Goal: Task Accomplishment & Management: Use online tool/utility

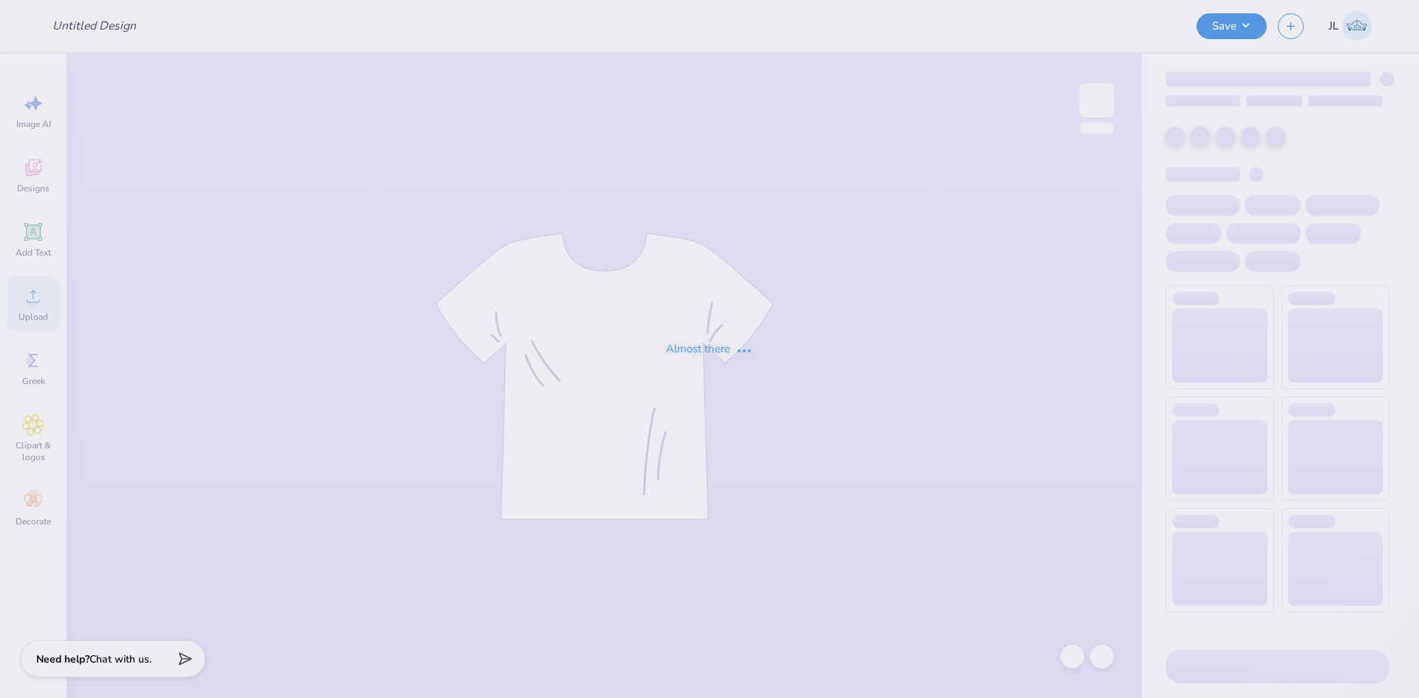
type input "Phi Delt Hoco 2025"
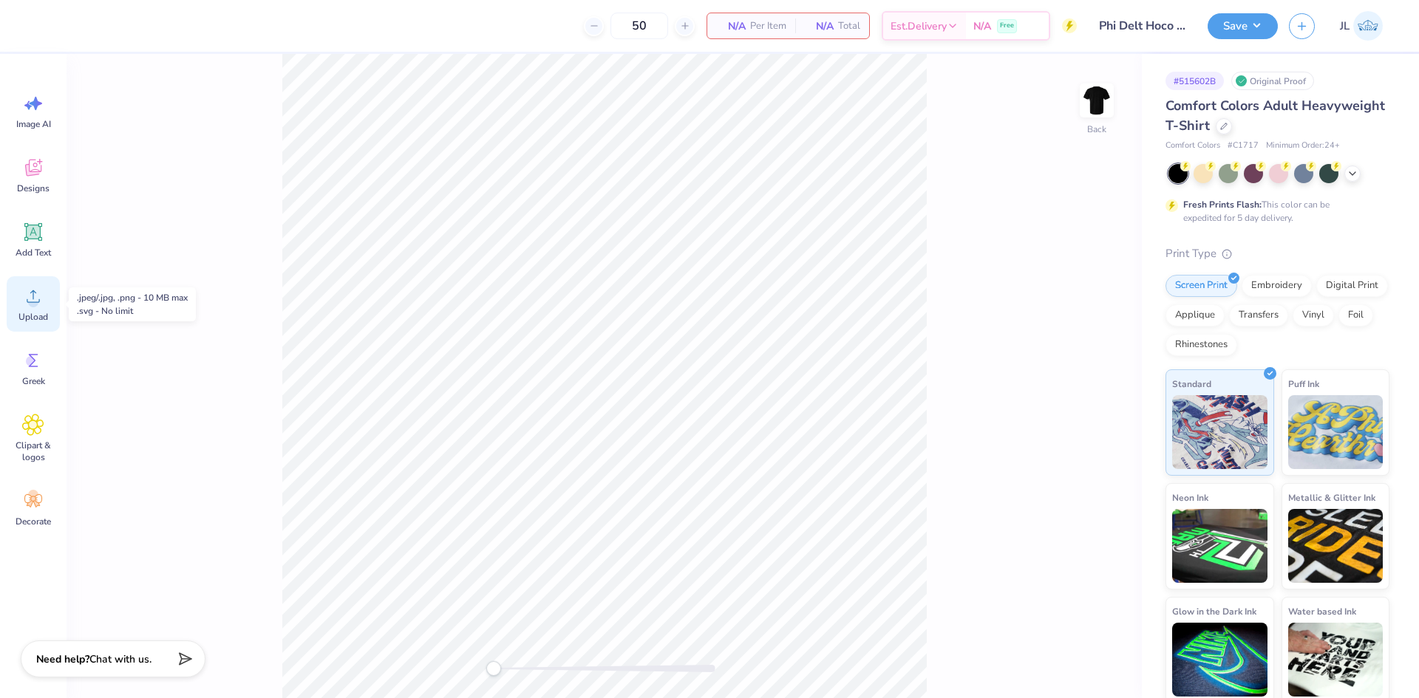
click at [40, 304] on icon at bounding box center [33, 296] width 22 height 22
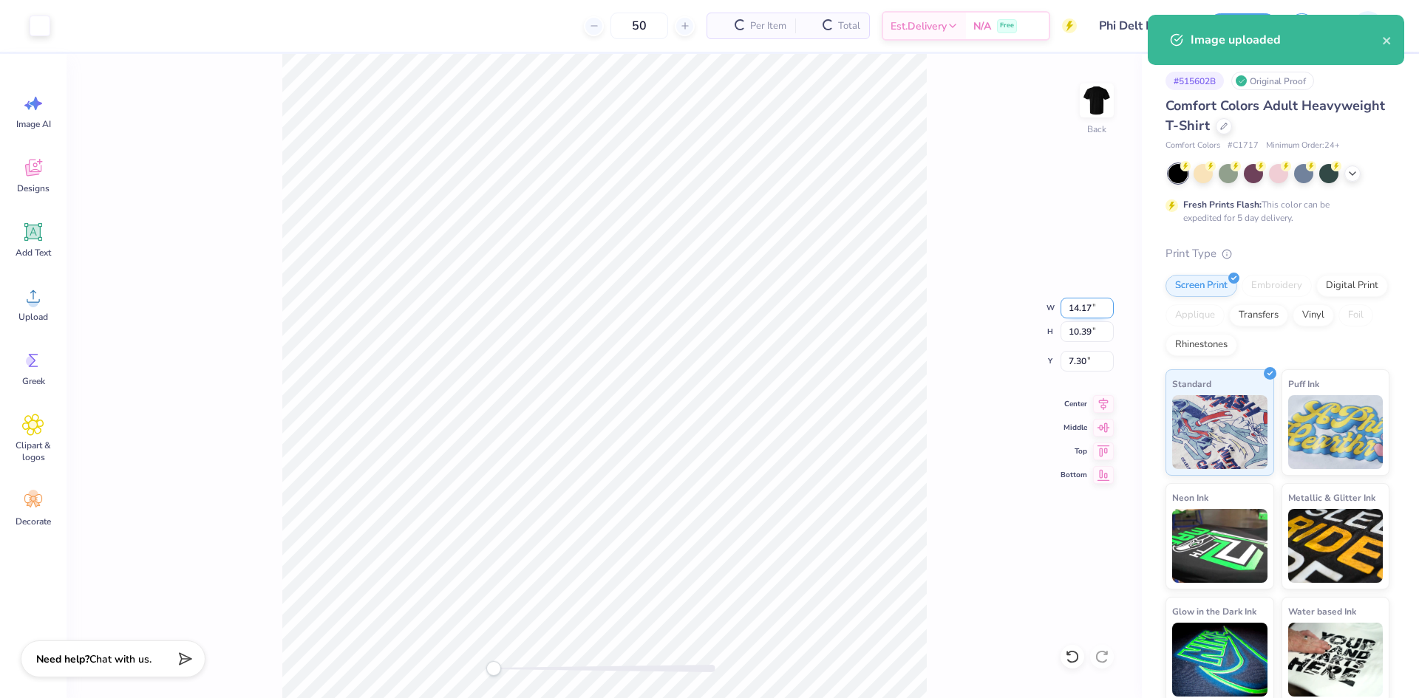
click at [1081, 307] on input "14.17" at bounding box center [1086, 308] width 53 height 21
click at [1080, 307] on input "14.17" at bounding box center [1086, 308] width 53 height 21
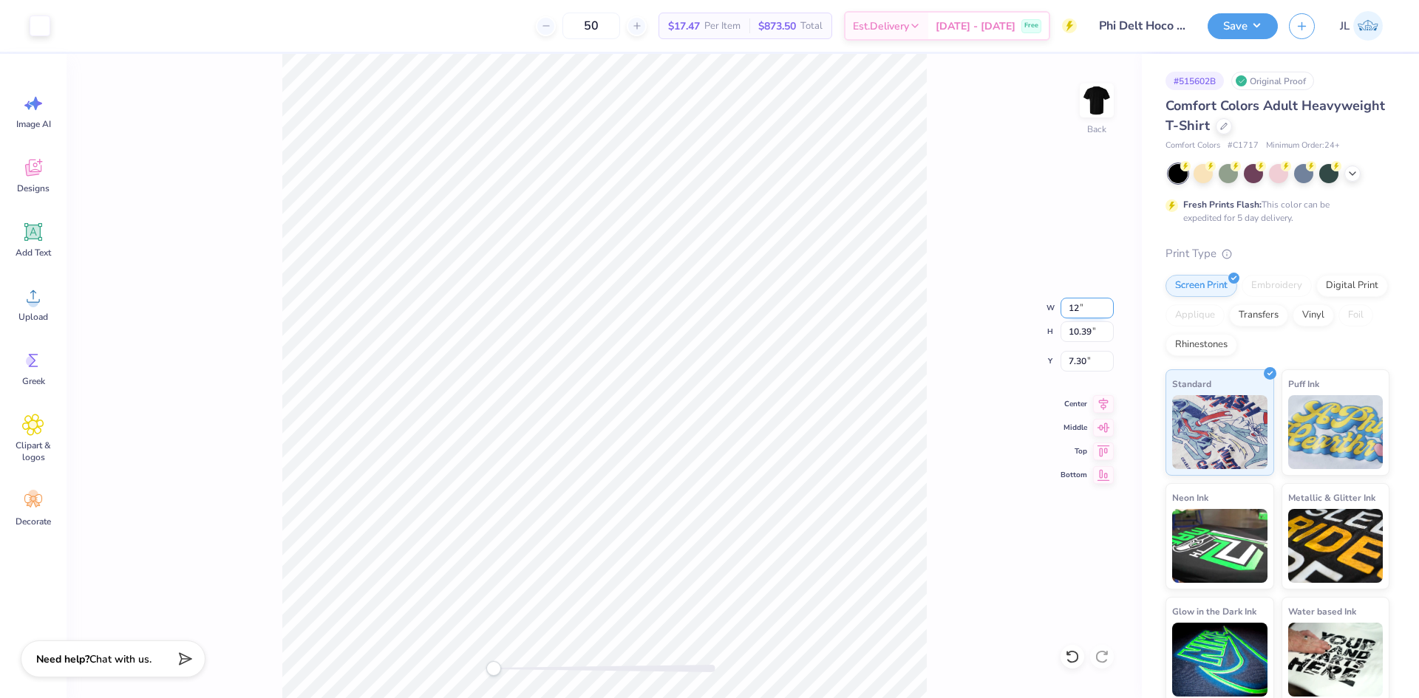
click at [1074, 304] on input "12" at bounding box center [1086, 308] width 53 height 21
type input "4"
click at [534, 646] on div "Back W 1.13 1.13 " H 0.83 0.83 " Y 12.09 12.09 " Center Middle Top Bottom" at bounding box center [604, 376] width 1075 height 644
click at [408, 652] on div "Back W 3.99 3.99 " H 2.93 2.93 " Y 9.99 9.99 " Center Middle Top Bottom" at bounding box center [604, 376] width 1075 height 644
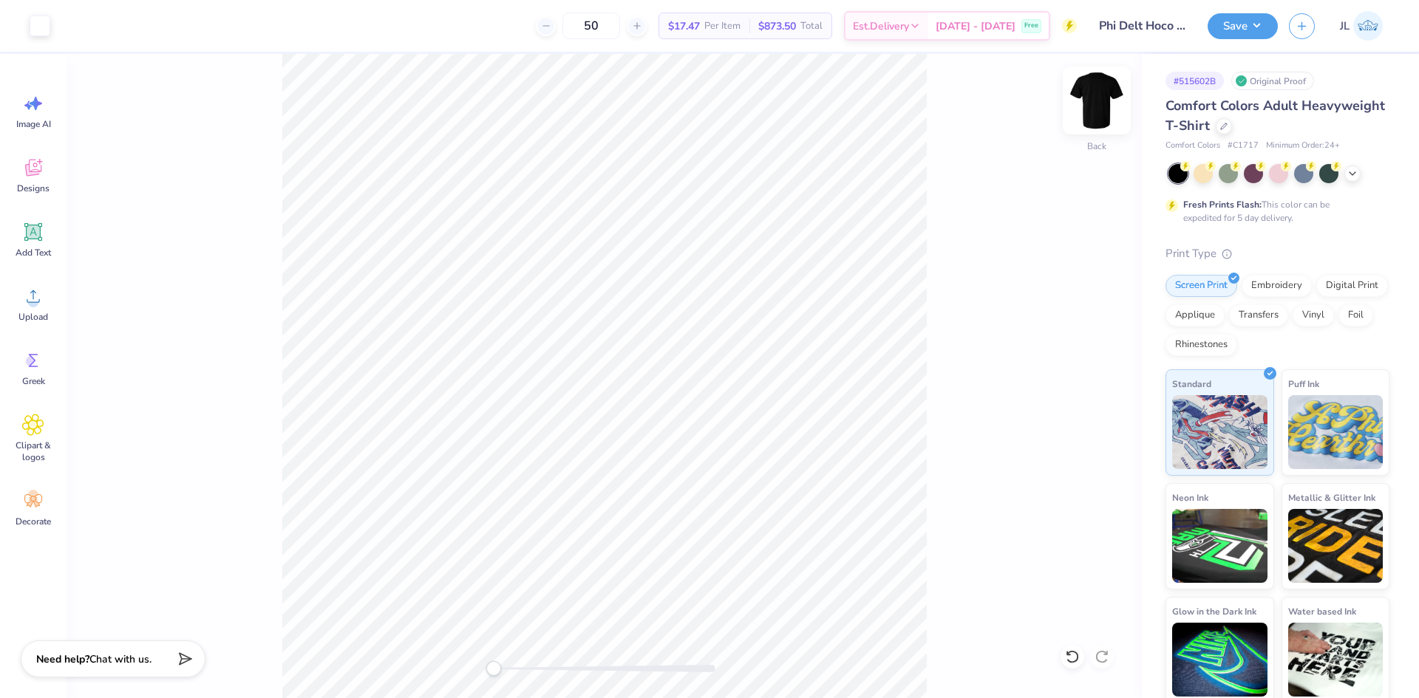
click at [1097, 110] on img at bounding box center [1096, 100] width 59 height 59
click at [35, 307] on div "Upload" at bounding box center [33, 303] width 53 height 55
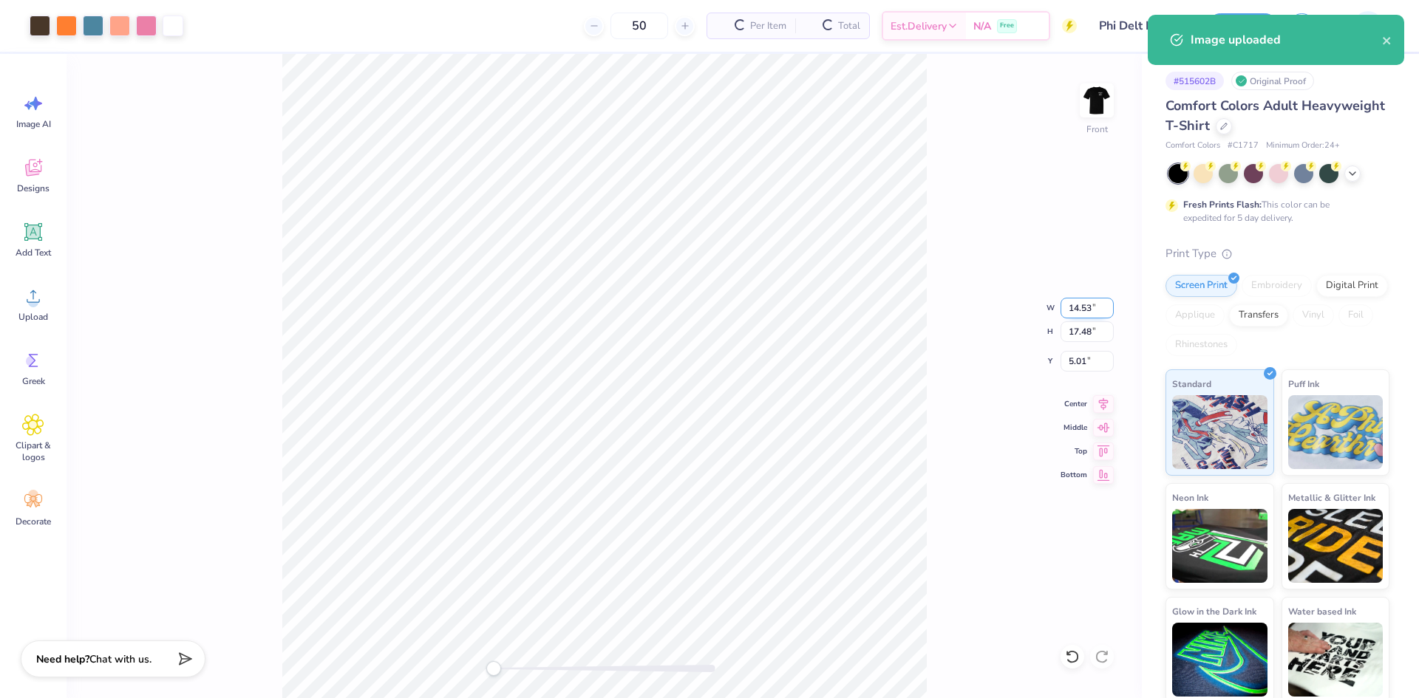
click at [1072, 314] on input "14.53" at bounding box center [1086, 308] width 53 height 21
type input "12"
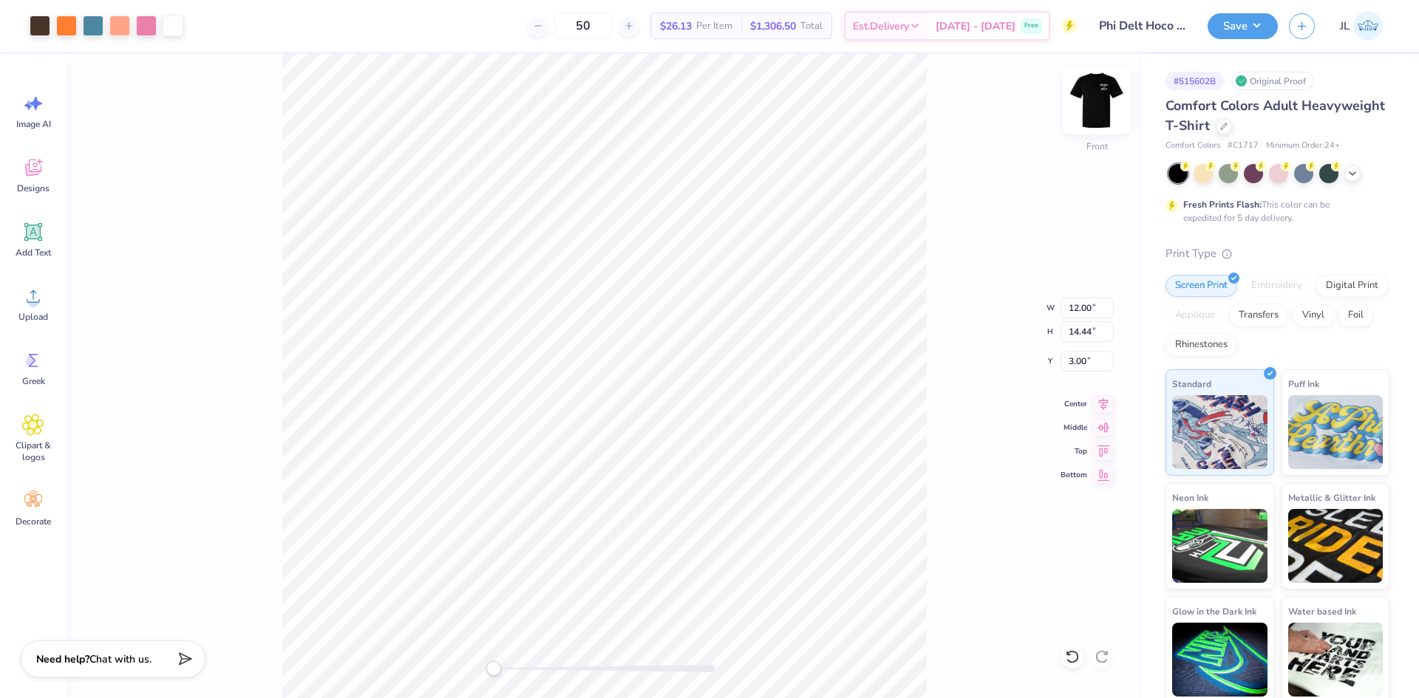
click at [1091, 110] on img at bounding box center [1096, 100] width 59 height 59
type input "11.80"
type input "14.20"
type input "0.65"
type input "4.00"
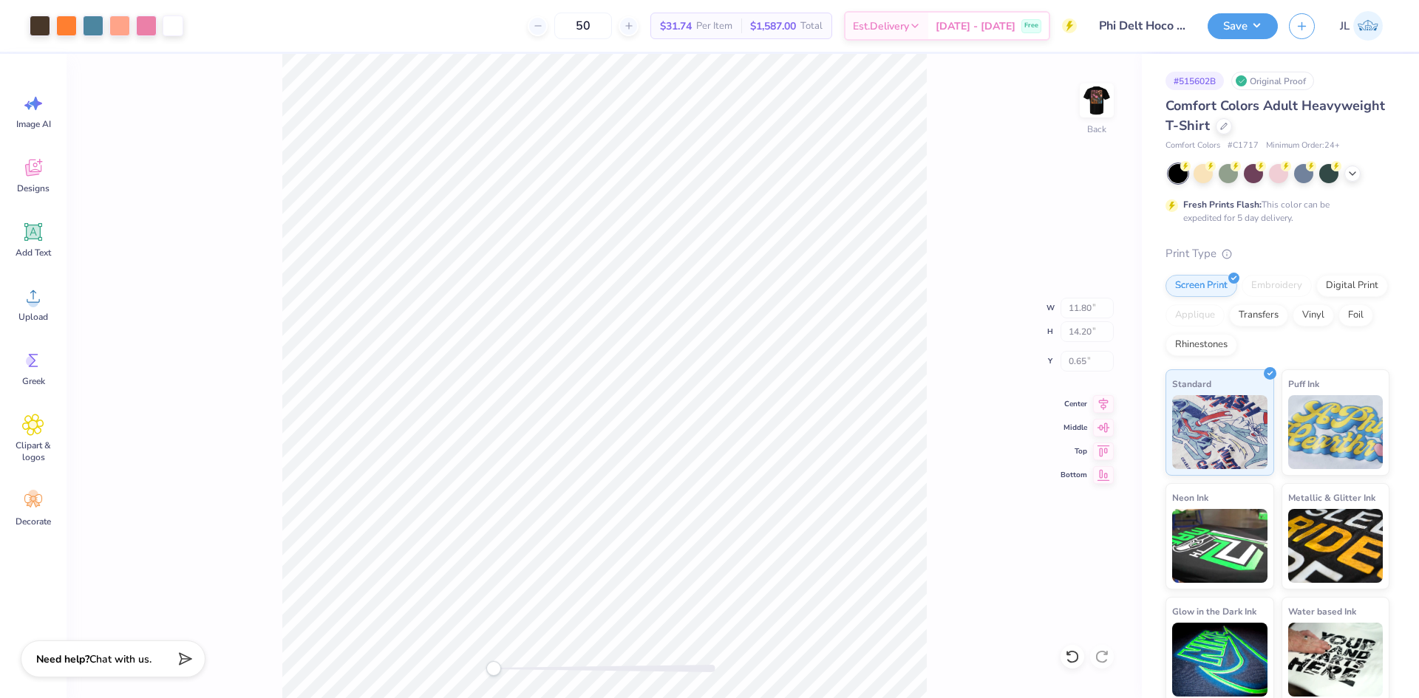
type input "2.93"
type input "3.00"
click at [1103, 119] on img at bounding box center [1096, 100] width 59 height 59
type input "4.06"
type input "2.98"
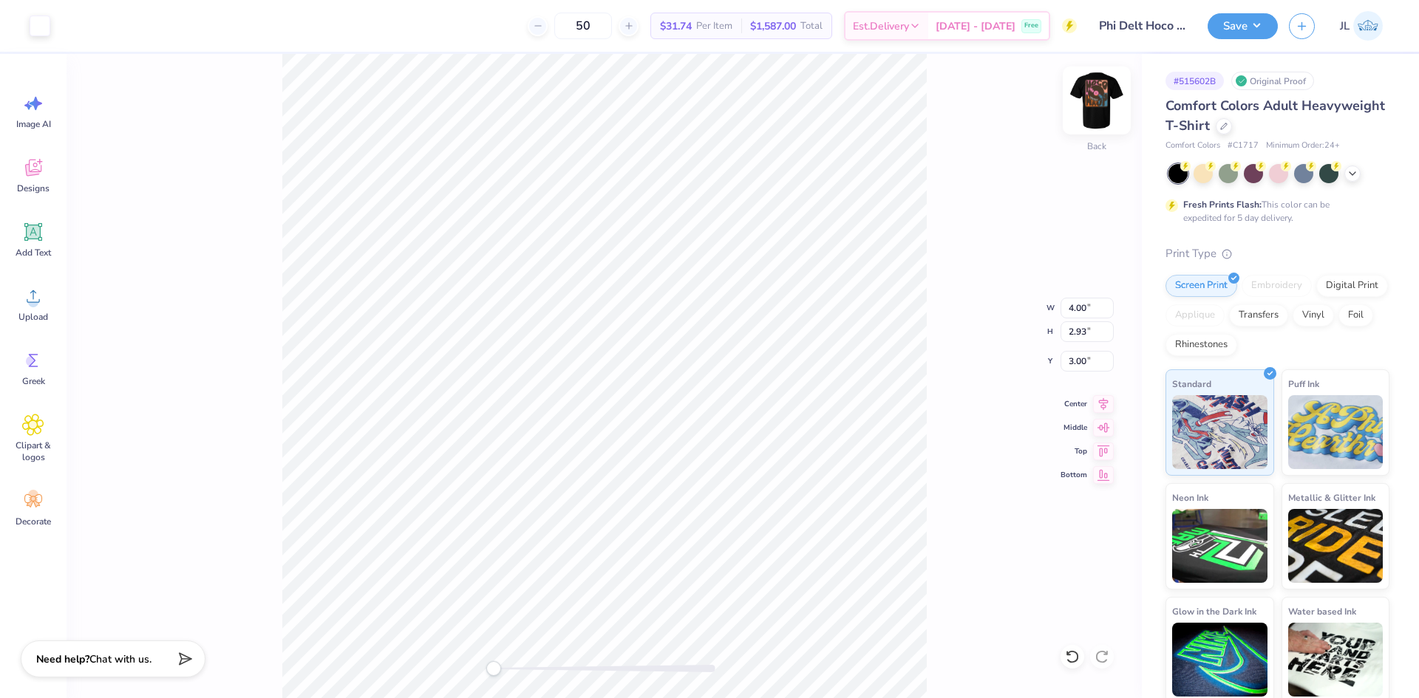
type input "5.39"
click at [372, 52] on div "Art colors 50 $26.13 Per Item $1,306.50 Total Est. Delivery [DATE] - [DATE] Fre…" at bounding box center [709, 349] width 1419 height 698
click at [1108, 103] on img at bounding box center [1096, 100] width 59 height 59
type input "11.80"
type input "14.20"
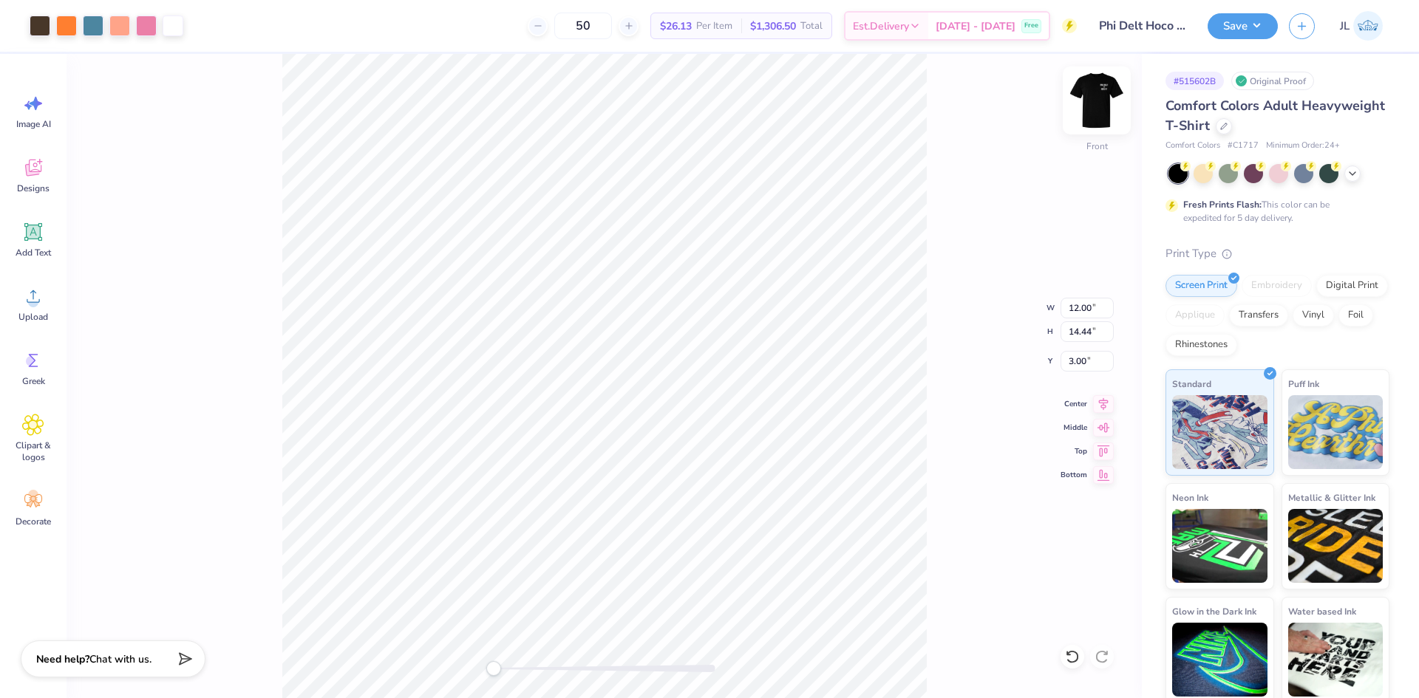
type input "0.65"
click at [1089, 104] on img at bounding box center [1096, 100] width 59 height 59
click at [933, 145] on div "Front W 4.06 4.06 " H 2.98 2.98 " Y 5.39 5.39 " Center Middle Top Bottom" at bounding box center [604, 376] width 1075 height 644
click at [1082, 93] on img at bounding box center [1096, 100] width 59 height 59
